Goal: Information Seeking & Learning: Learn about a topic

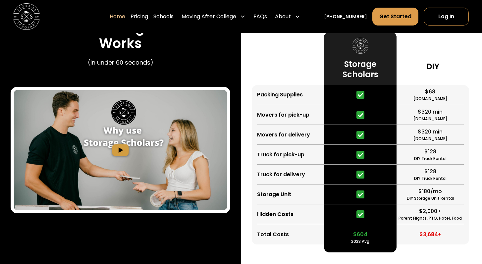
click at [120, 151] on img "open lightbox" at bounding box center [120, 150] width 213 height 120
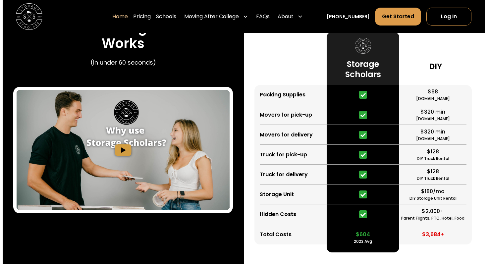
scroll to position [1224, 0]
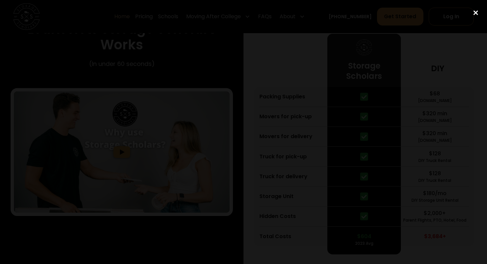
click at [475, 12] on div "close lightbox" at bounding box center [476, 12] width 23 height 15
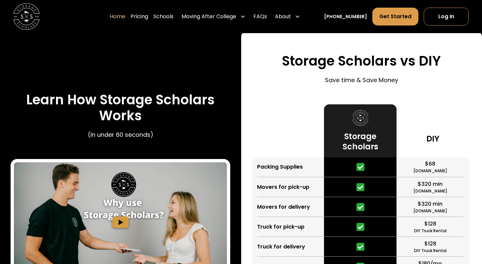
scroll to position [1148, 0]
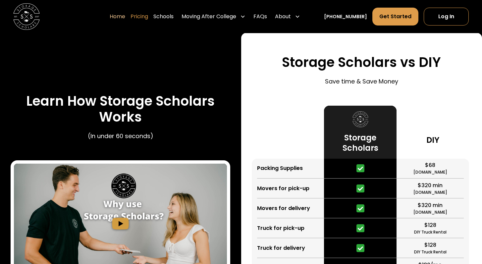
click at [148, 16] on link "Pricing" at bounding box center [140, 16] width 18 height 19
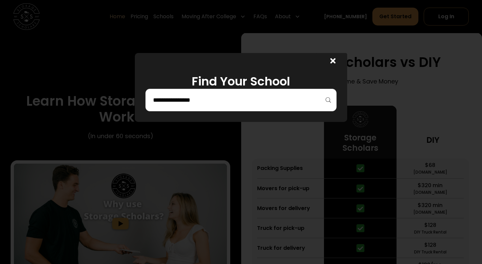
click at [334, 58] on icon at bounding box center [332, 61] width 5 height 8
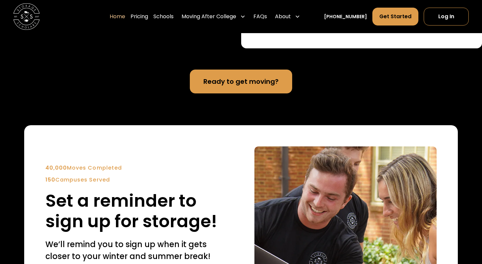
scroll to position [1448, 0]
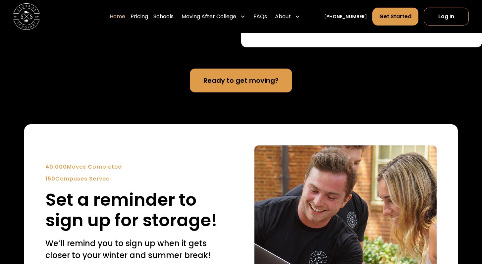
click at [27, 11] on img at bounding box center [26, 16] width 27 height 27
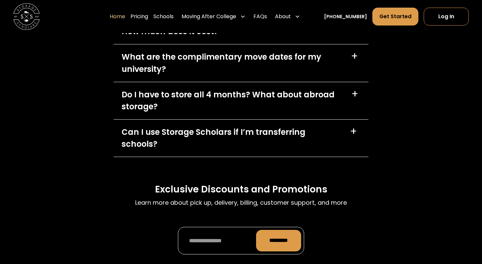
scroll to position [1881, 0]
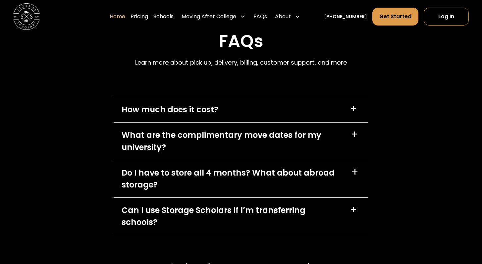
click at [239, 115] on div "How much does it cost? +" at bounding box center [241, 109] width 255 height 25
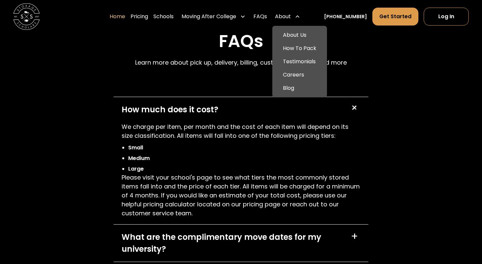
click at [290, 15] on div "About" at bounding box center [283, 17] width 16 height 8
click at [303, 76] on link "Careers" at bounding box center [299, 74] width 49 height 13
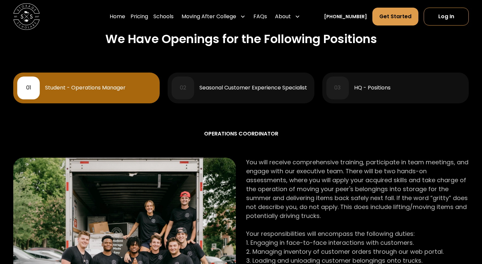
scroll to position [312, 0]
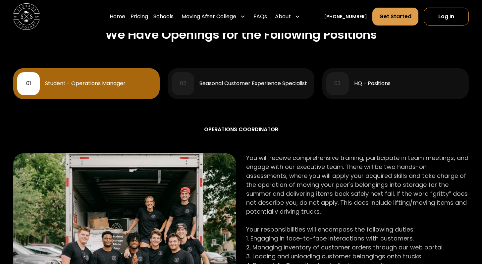
click at [352, 85] on div "03 HQ - Positions" at bounding box center [395, 83] width 139 height 23
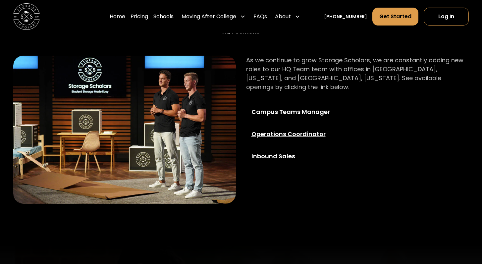
scroll to position [412, 0]
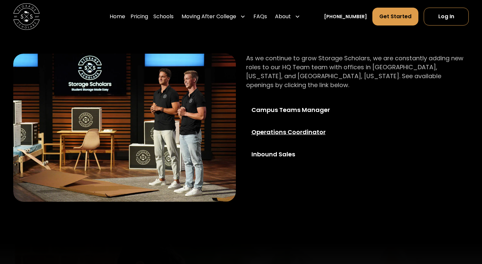
click at [299, 128] on div "Operations Coordinator" at bounding box center [298, 132] width 95 height 9
